Goal: Find specific page/section: Find specific page/section

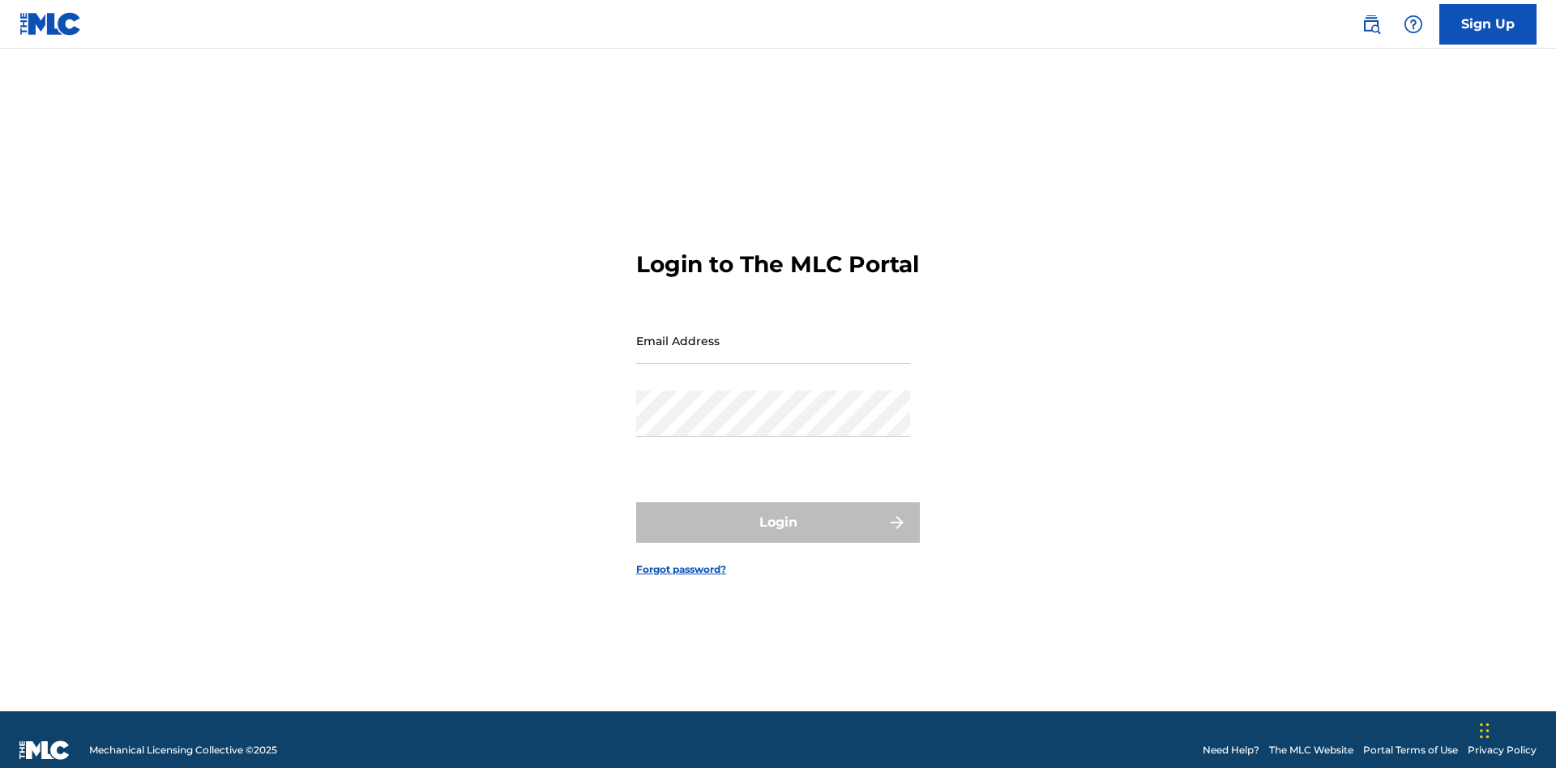
scroll to position [21, 0]
click at [773, 333] on input "Email Address" at bounding box center [773, 341] width 274 height 46
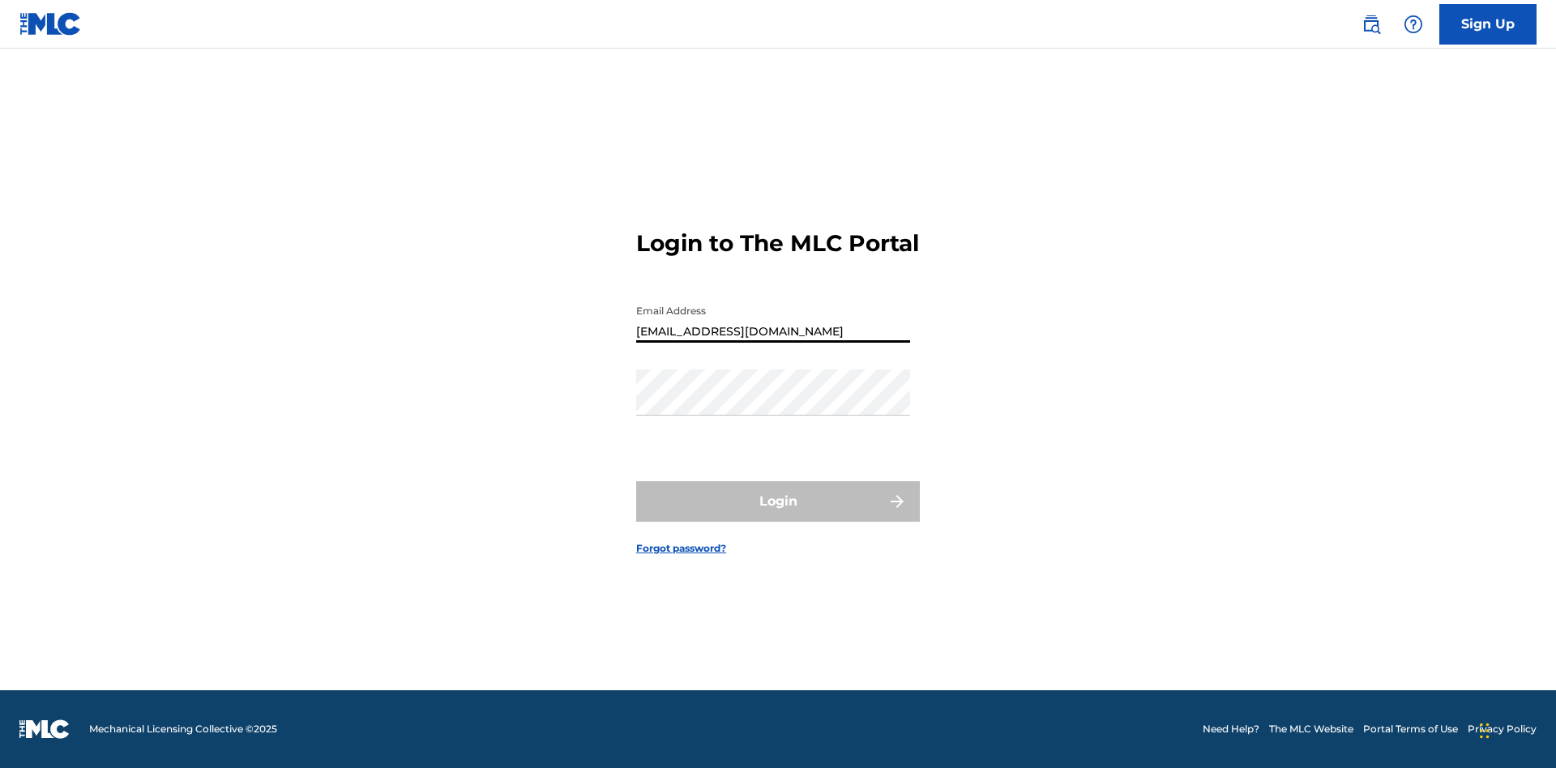
type input "Prince.McTesterson@gmail.com"
click at [778, 515] on button "Login" at bounding box center [778, 501] width 284 height 41
